Goal: Task Accomplishment & Management: Use online tool/utility

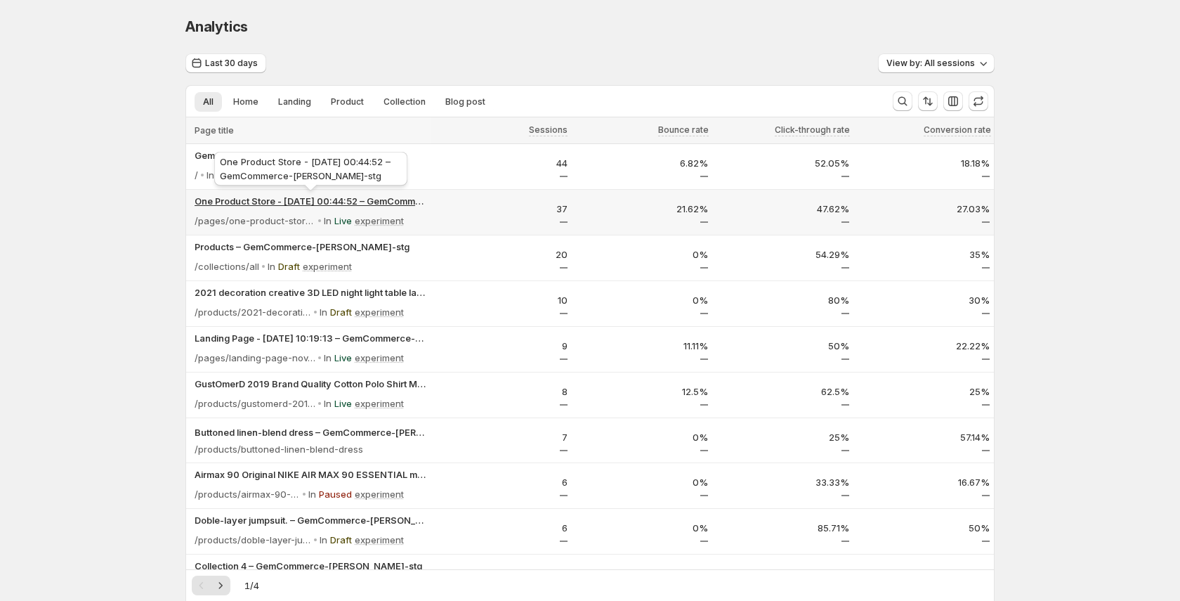
click at [299, 203] on p "One Product Store - Sep 7, 00:44:52 – GemCommerce-sandy-stg" at bounding box center [311, 201] width 232 height 14
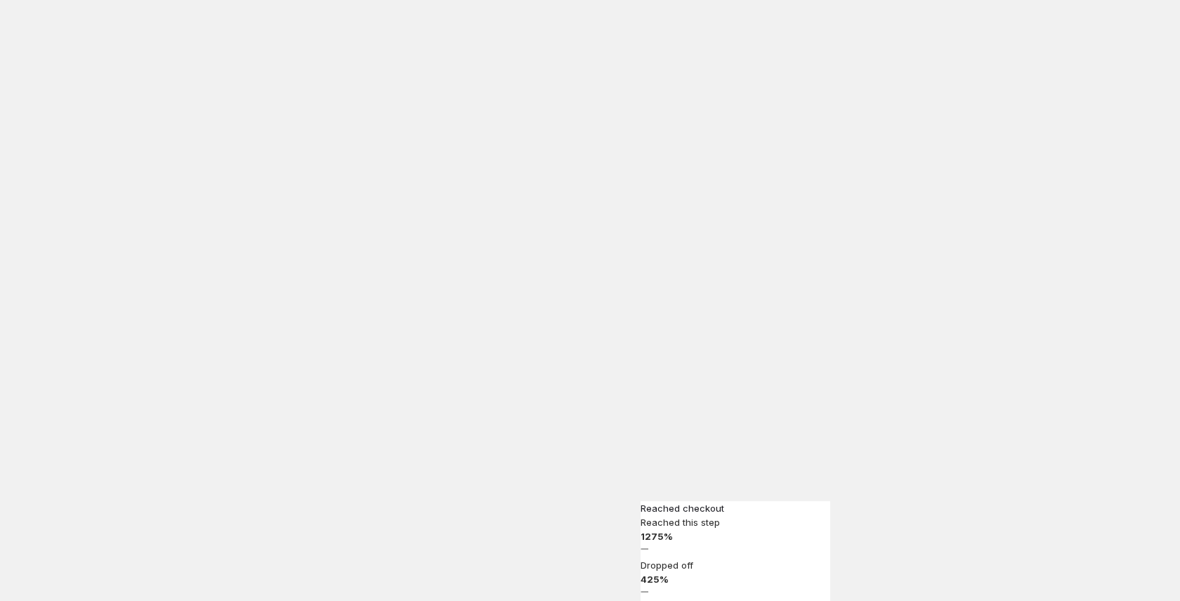
scroll to position [1176, 0]
